Goal: Navigation & Orientation: Understand site structure

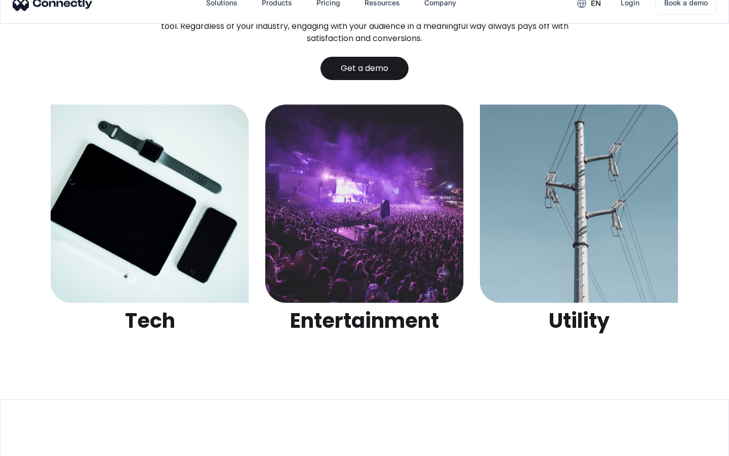
scroll to position [3196, 0]
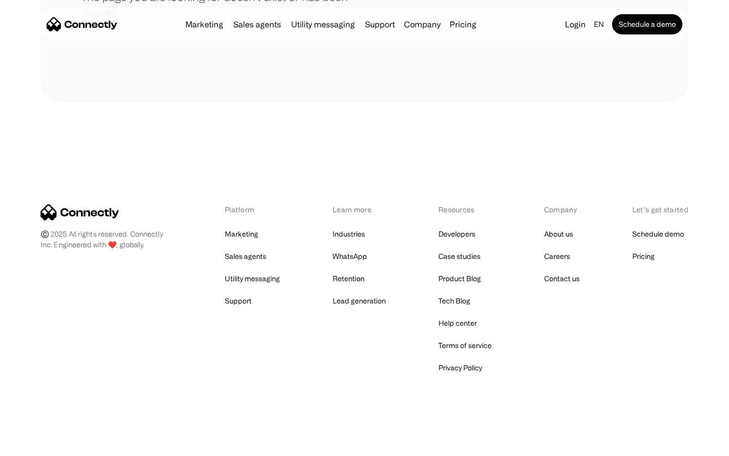
scroll to position [185, 0]
